Goal: Information Seeking & Learning: Check status

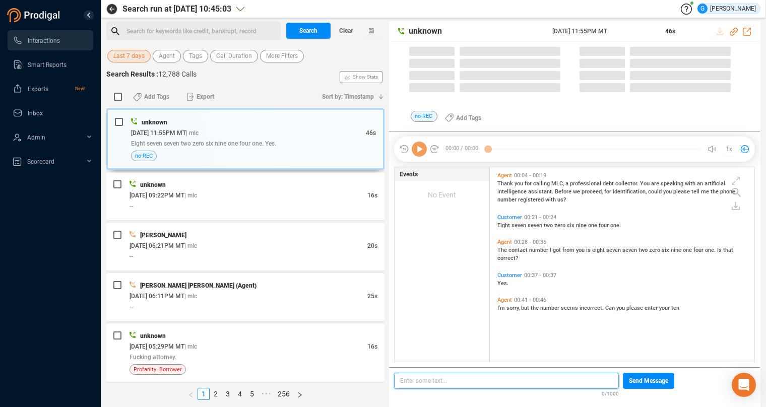
scroll to position [187, 256]
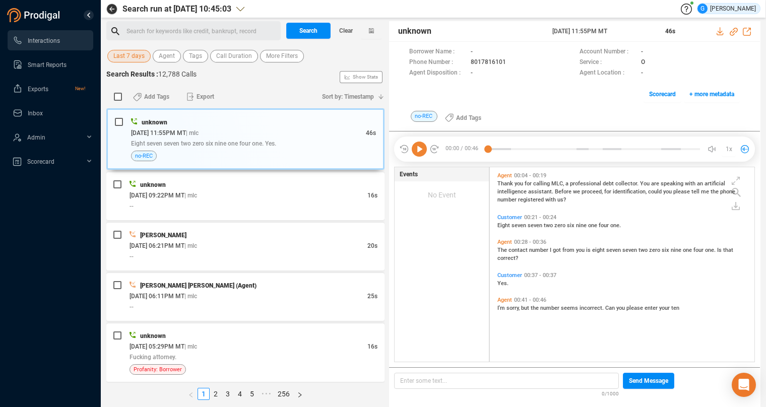
click at [138, 55] on span "Last 7 days" at bounding box center [128, 56] width 31 height 13
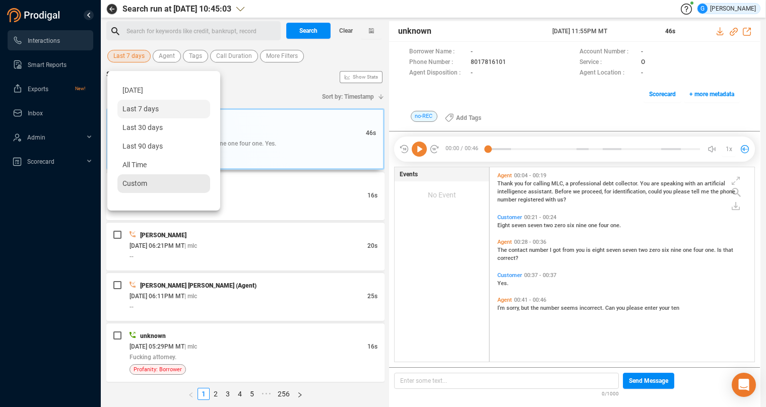
click at [138, 187] on span "Custom" at bounding box center [135, 184] width 25 height 8
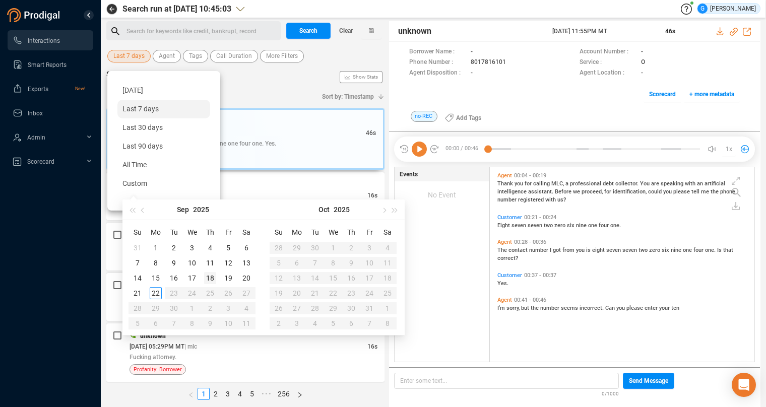
type input "[DATE]"
click at [212, 280] on div "18" at bounding box center [210, 278] width 12 height 12
click at [213, 279] on div "18" at bounding box center [210, 278] width 12 height 12
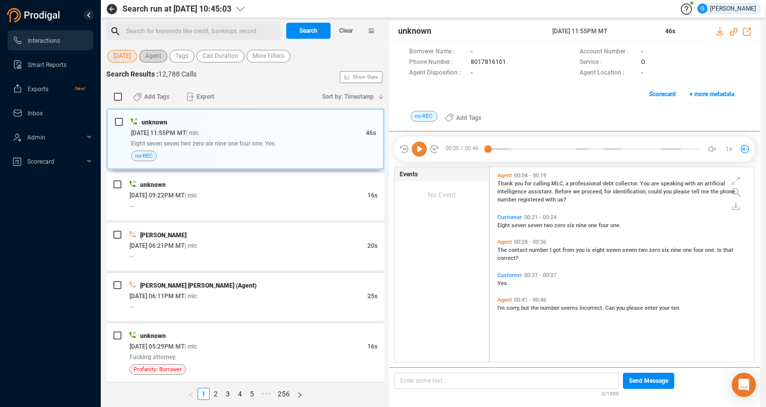
click at [157, 62] on span "Agent" at bounding box center [153, 56] width 16 height 13
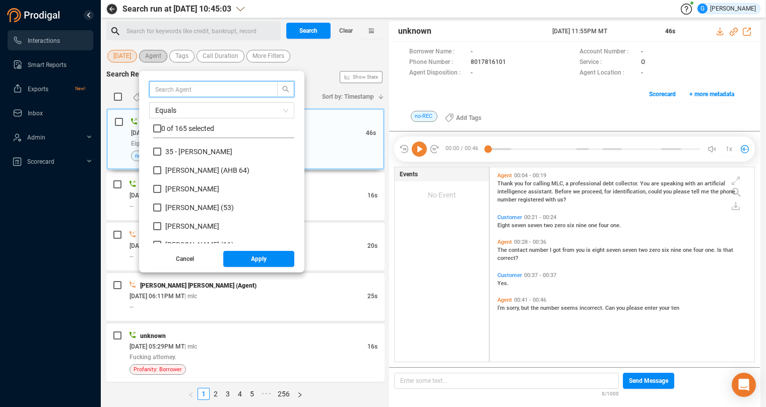
scroll to position [88, 133]
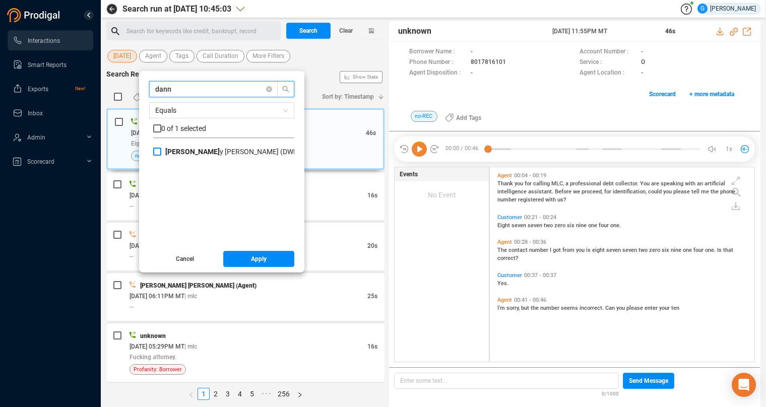
type input "dann"
click at [156, 153] on input "[PERSON_NAME] (DWR)" at bounding box center [157, 152] width 8 height 8
checkbox input "true"
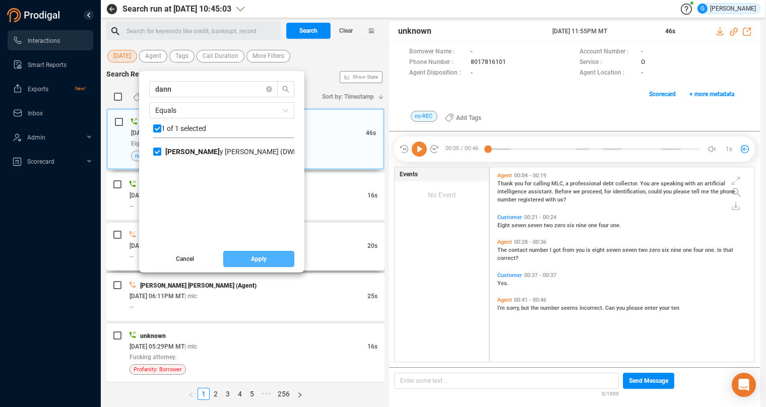
click at [263, 261] on span "Apply" at bounding box center [259, 259] width 16 height 16
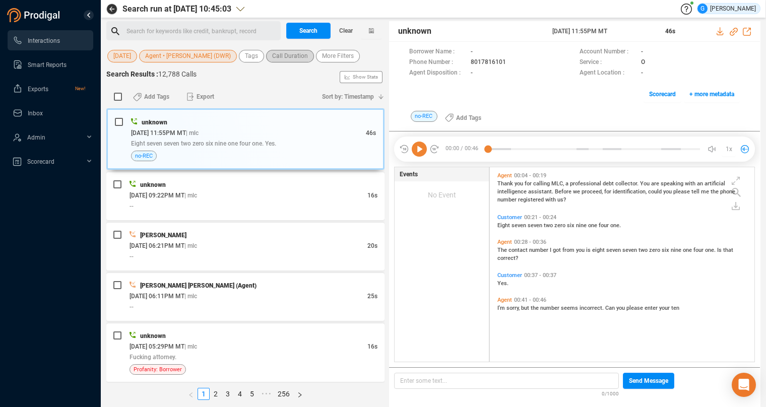
click at [286, 58] on span "Call Duration" at bounding box center [290, 56] width 36 height 13
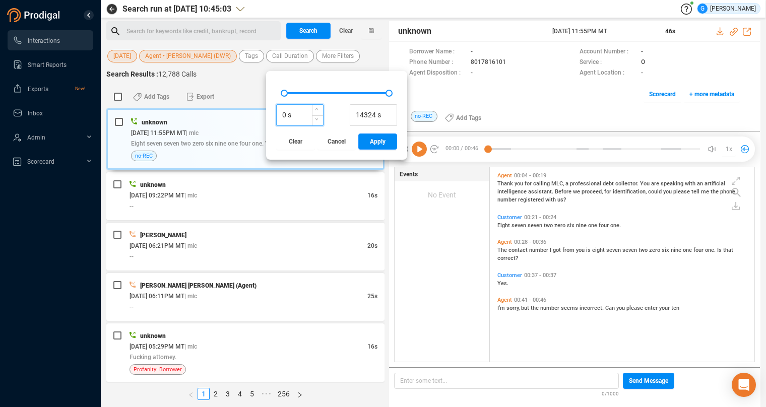
drag, startPoint x: 288, startPoint y: 115, endPoint x: 283, endPoint y: 113, distance: 5.4
click at [283, 113] on input "0 s" at bounding box center [300, 115] width 46 height 15
type input "120 s"
click at [363, 145] on button "Apply" at bounding box center [378, 142] width 39 height 16
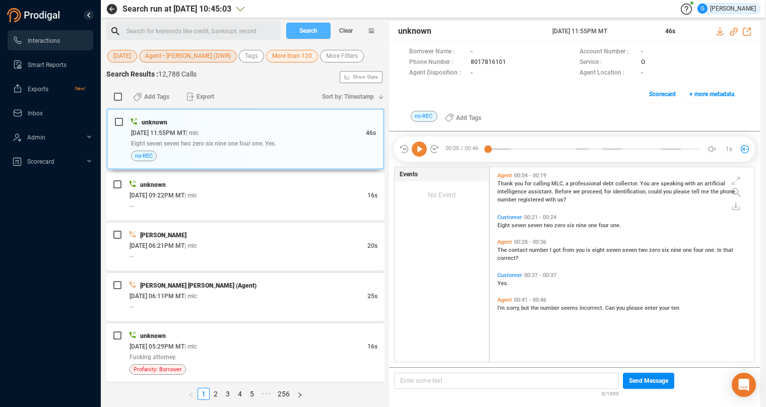
click at [307, 28] on span "Search" at bounding box center [309, 31] width 18 height 16
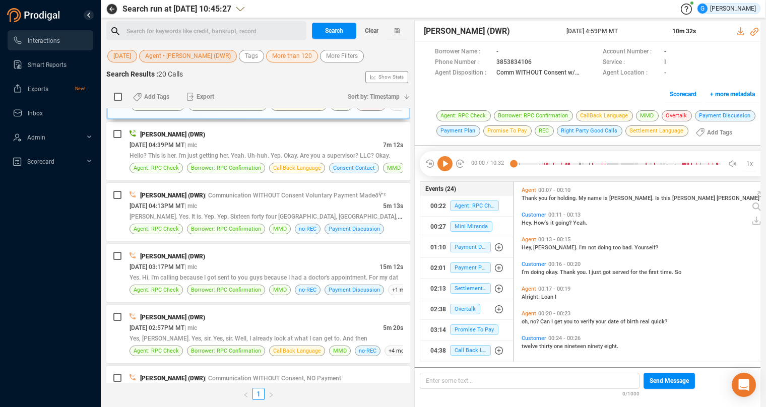
scroll to position [9, 9]
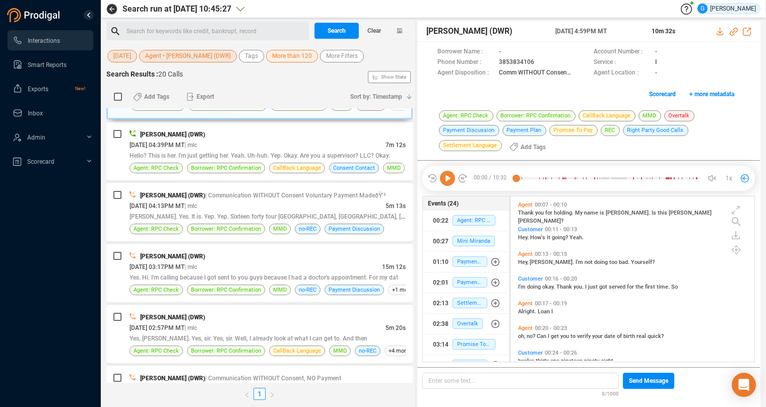
drag, startPoint x: 388, startPoint y: 26, endPoint x: 416, endPoint y: 28, distance: 28.3
click at [416, 28] on div at bounding box center [416, 214] width 2 height 386
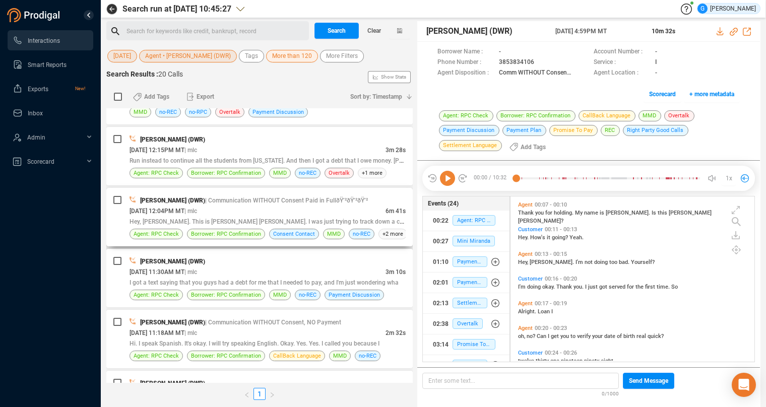
scroll to position [610, 0]
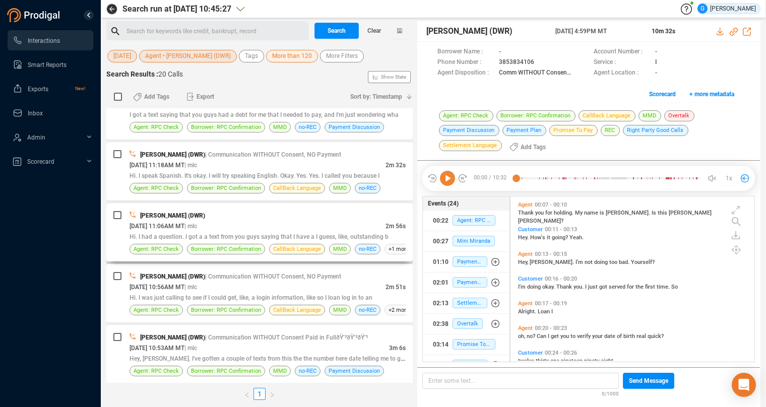
click at [356, 216] on div "[PERSON_NAME] (DWR)" at bounding box center [268, 215] width 276 height 11
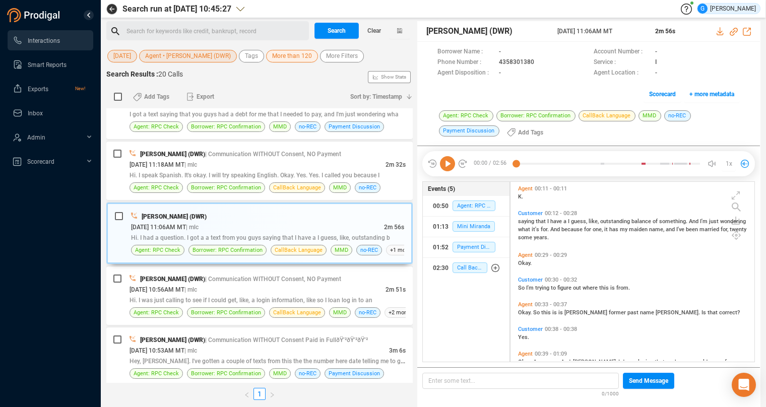
scroll to position [50, 0]
